Goal: Task Accomplishment & Management: Use online tool/utility

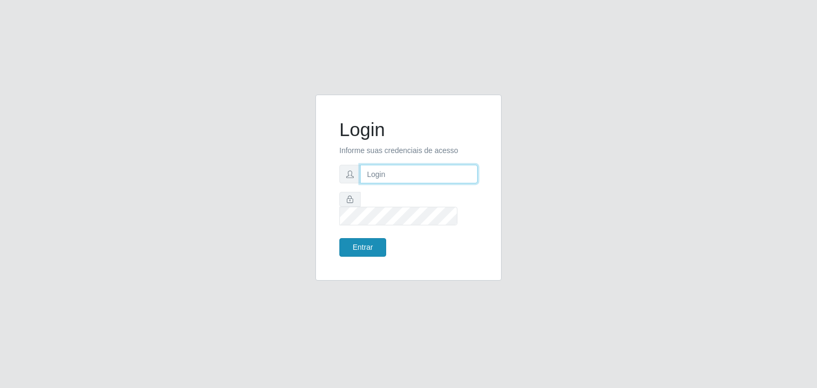
type input "jeisonrede@compras"
click at [378, 243] on button "Entrar" at bounding box center [362, 247] width 47 height 19
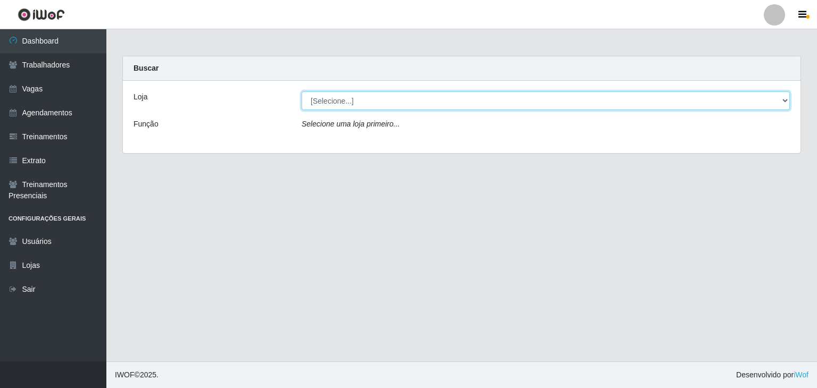
click at [354, 108] on select "[Selecione...] Rede Compras Supermercados - LOJA 1 Rede Compras Supermercados -…" at bounding box center [546, 100] width 488 height 19
select select "161"
click at [302, 91] on select "[Selecione...] Rede Compras Supermercados - LOJA 1 Rede Compras Supermercados -…" at bounding box center [546, 100] width 488 height 19
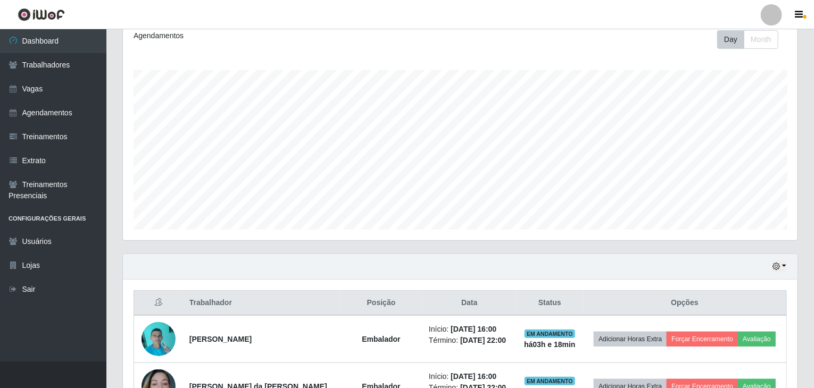
scroll to position [138, 0]
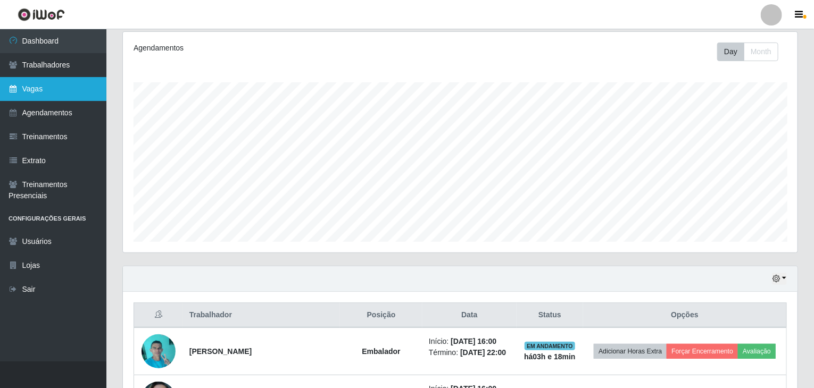
click at [67, 86] on link "Vagas" at bounding box center [53, 89] width 106 height 24
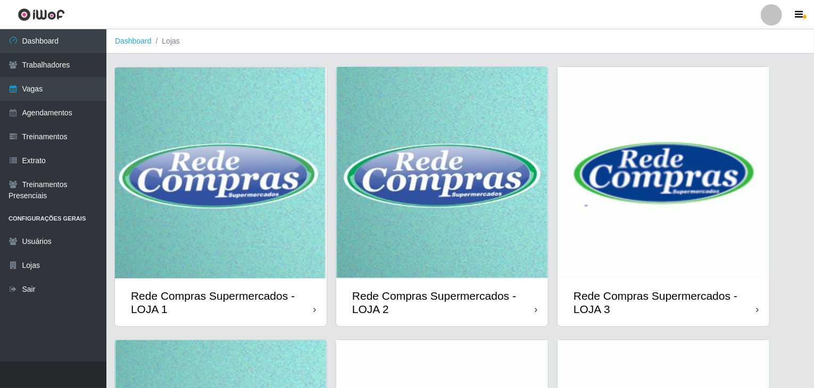
click at [494, 197] on img at bounding box center [442, 173] width 212 height 212
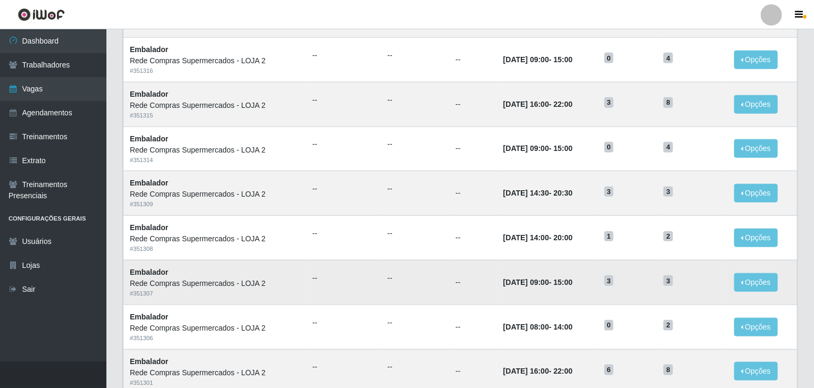
scroll to position [510, 0]
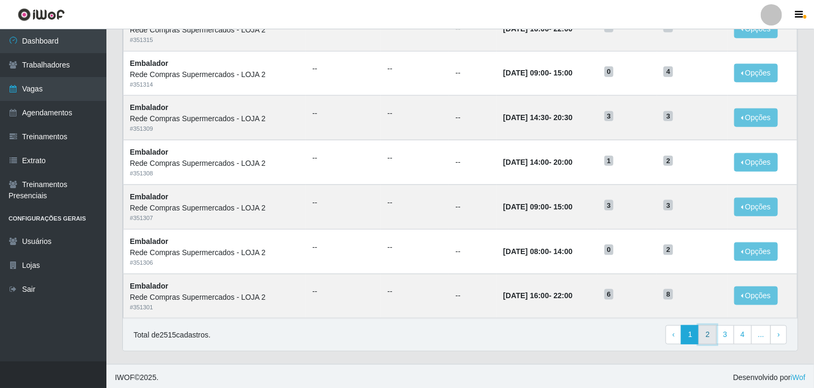
click at [711, 333] on link "2" at bounding box center [707, 335] width 18 height 19
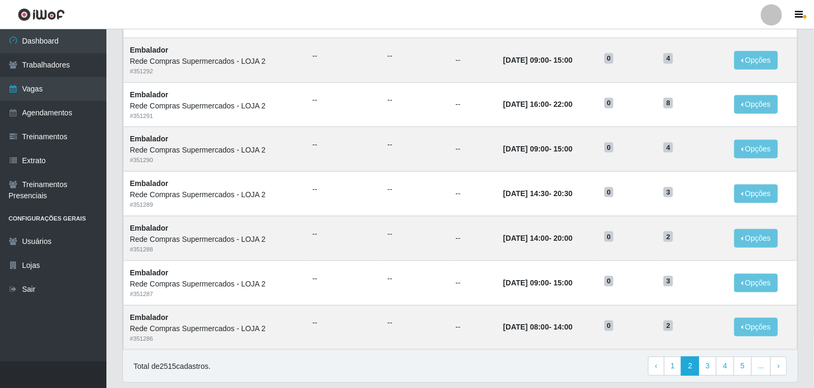
scroll to position [510, 0]
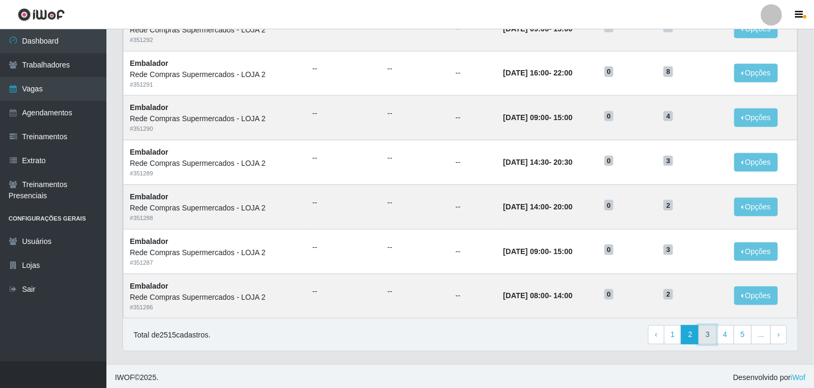
click at [702, 326] on link "3" at bounding box center [707, 335] width 18 height 19
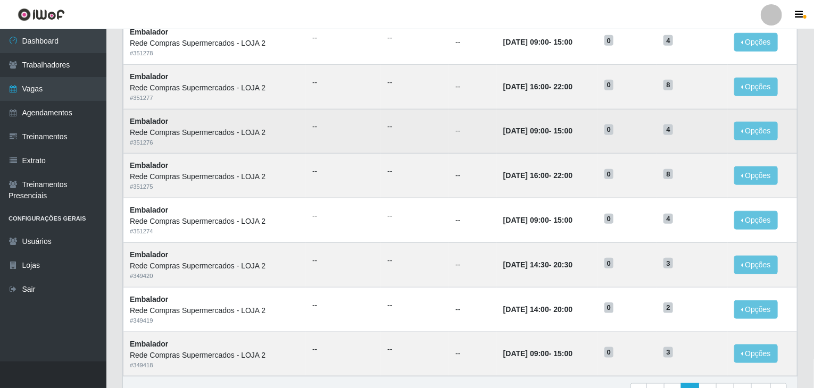
scroll to position [510, 0]
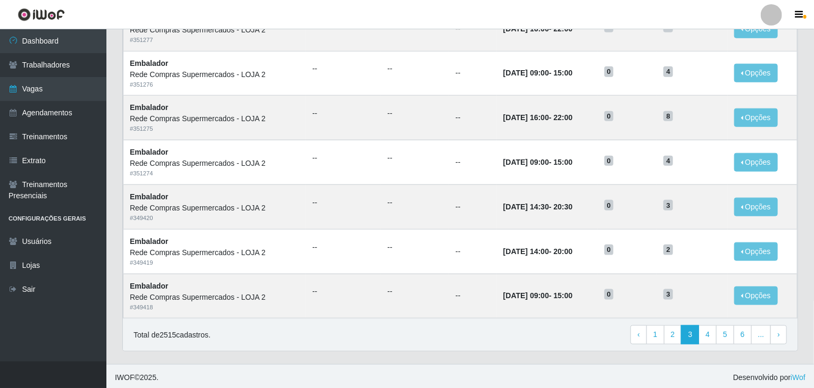
click at [705, 321] on div "Total de 2515 cadastros. ‹ Previous 1 2 3 4 5 6 ... › Next" at bounding box center [460, 335] width 674 height 32
click at [708, 331] on link "4" at bounding box center [707, 335] width 18 height 19
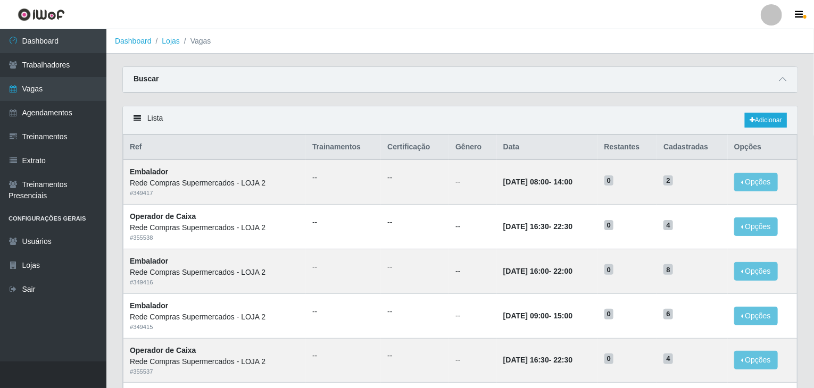
scroll to position [479, 0]
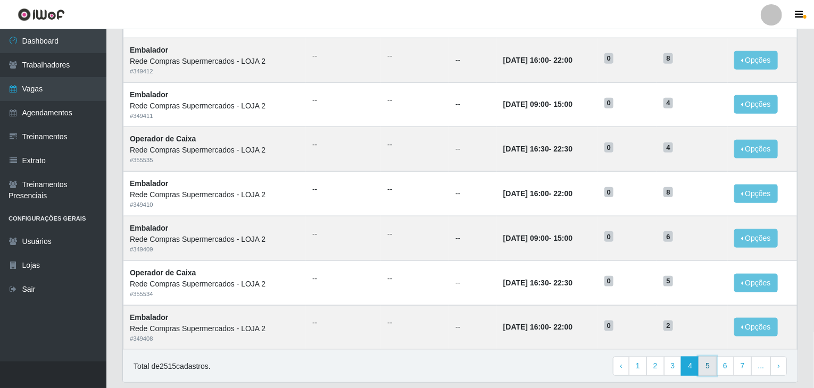
click at [714, 366] on link "5" at bounding box center [707, 366] width 18 height 19
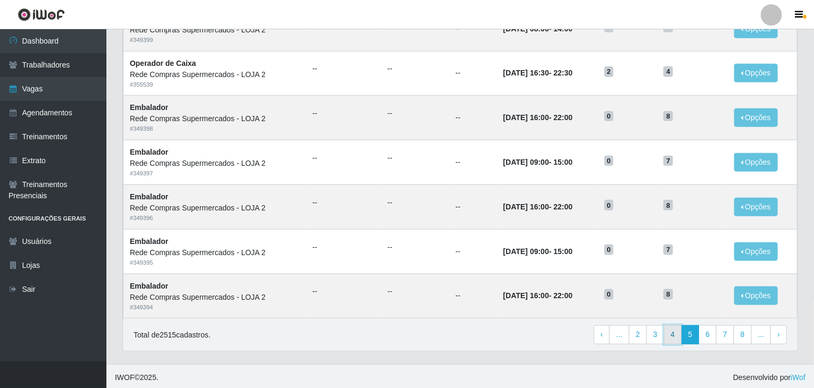
click at [677, 332] on link "4" at bounding box center [673, 335] width 18 height 19
